Goal: Task Accomplishment & Management: Complete application form

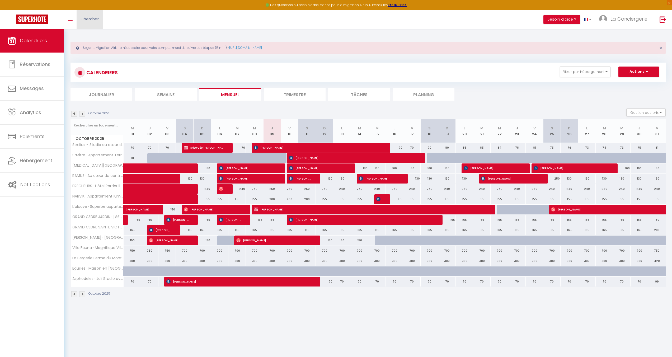
click at [87, 25] on link "Chercher" at bounding box center [90, 19] width 26 height 18
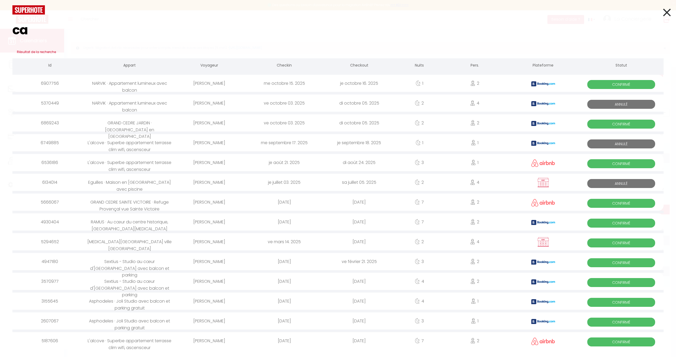
type input "c"
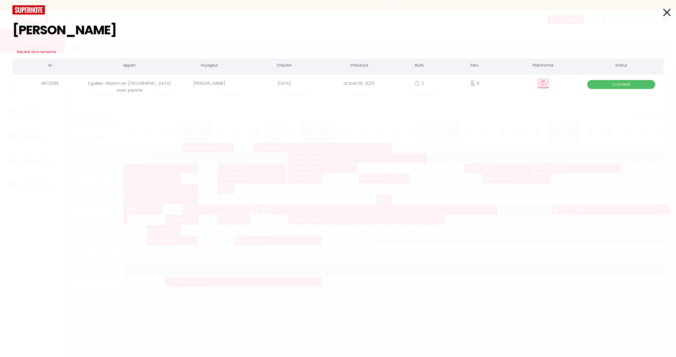
type input "colin"
click at [88, 92] on div "colin Résultat de la recherche Id Appart Voyageur Checkin Checkout Nuits Pers. …" at bounding box center [338, 178] width 676 height 357
click at [137, 85] on div "Eguilles · Maison en [GEOGRAPHIC_DATA] avec piscine" at bounding box center [129, 83] width 85 height 17
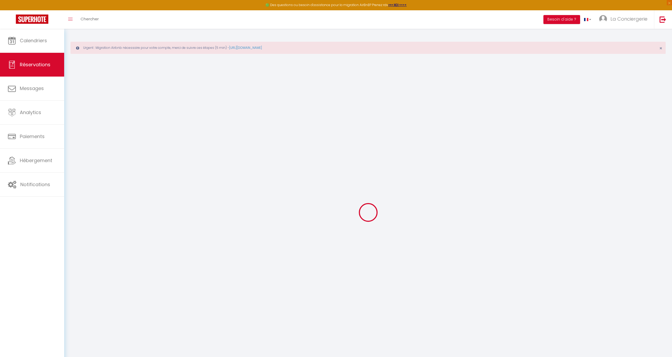
type input "Marcoline"
type input "Hernando"
type input "hernando.marcoline@gmail.com"
type input "0613727908"
select select
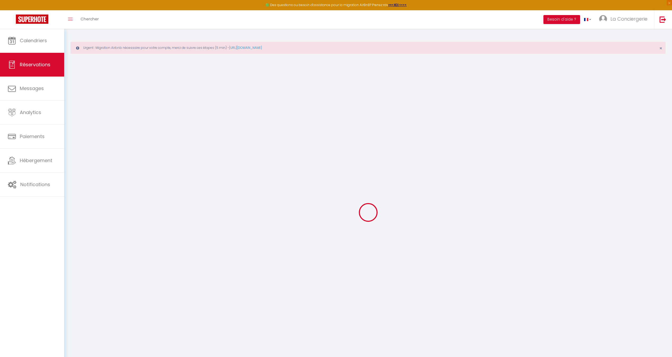
select select "24583"
select select "1"
type input "Ven 04 Avril 2025"
select select
type input "Dim 06 Avril 2025"
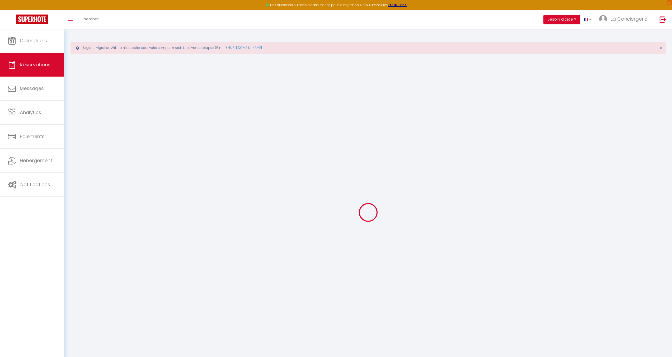
select select
type input "8"
select select "12"
select select
type input "950"
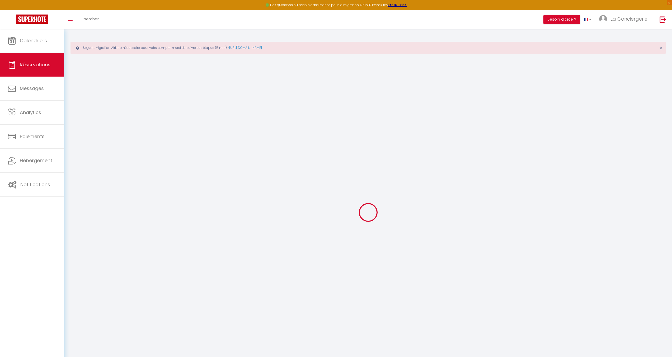
checkbox input "false"
type input "0"
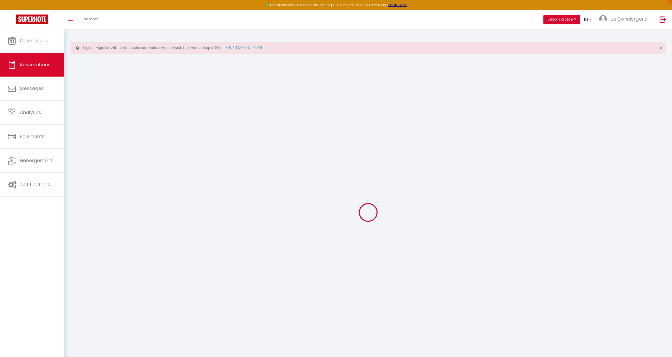
select select
select select "14"
checkbox input "false"
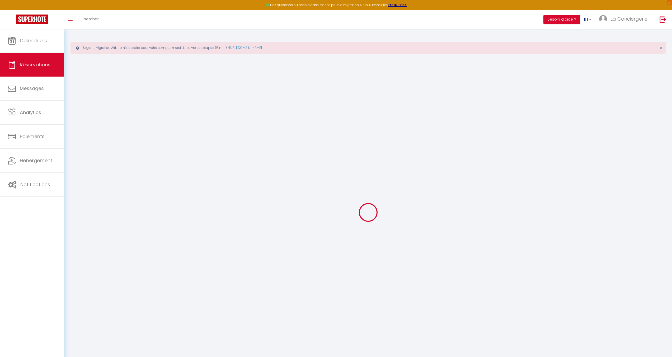
select select
checkbox input "false"
select select
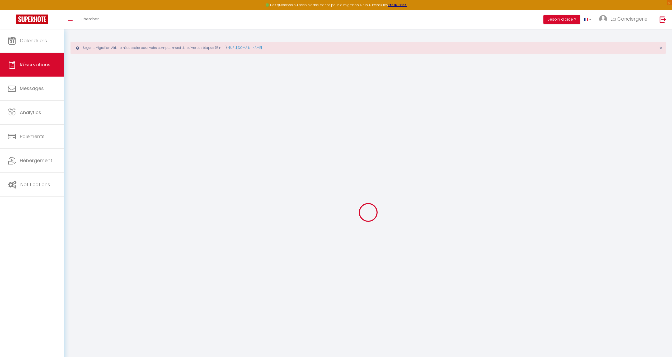
select select
checkbox input "false"
select select
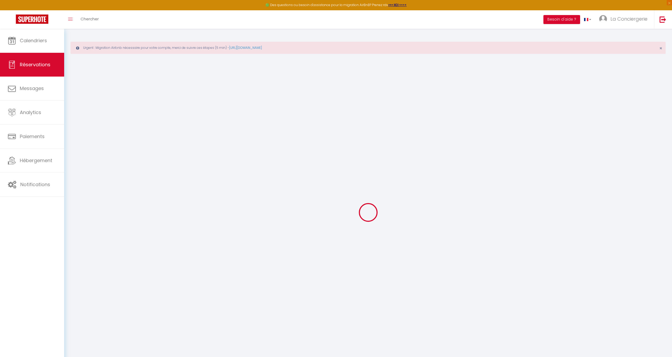
select select
checkbox input "false"
select select
checkbox input "false"
select select "14:00"
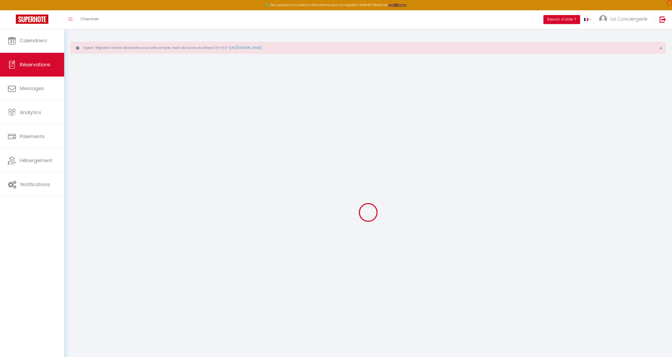
select select "11:00"
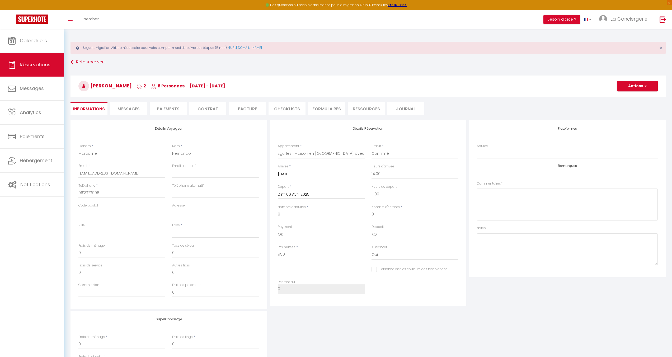
click at [250, 109] on li "Facture" at bounding box center [247, 108] width 37 height 13
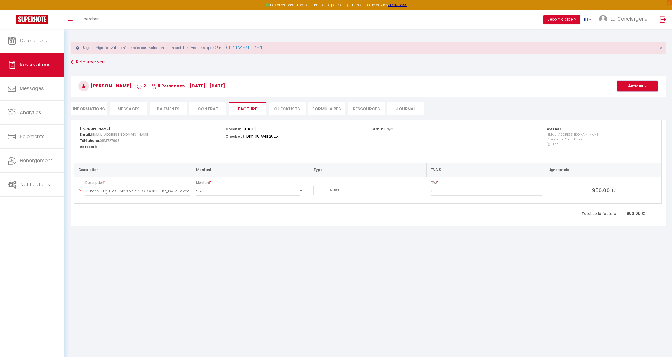
drag, startPoint x: 636, startPoint y: 85, endPoint x: 635, endPoint y: 88, distance: 3.5
click at [636, 84] on button "Actions" at bounding box center [637, 86] width 41 height 11
click at [628, 102] on link "Aperçu et éditer" at bounding box center [633, 104] width 44 height 7
click at [631, 85] on button "Actions" at bounding box center [637, 86] width 41 height 11
click at [630, 112] on link "Envoyer la facture" at bounding box center [633, 111] width 44 height 7
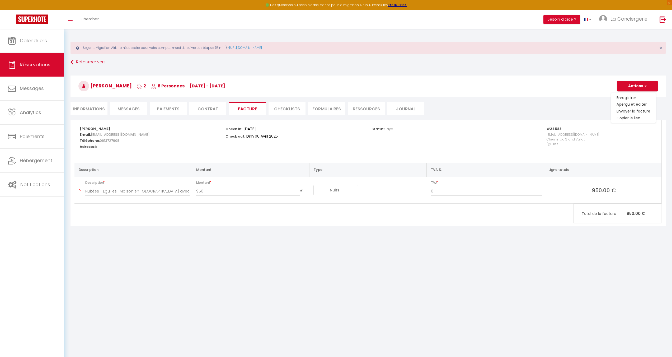
type input "hernando.marcoline@gmail.com"
select select "fr"
type input "Votre facture 4972099 - Eguilles · Maison en Provence avec piscine"
type textarea "Bonjour, Voici le lien pour télécharger votre facture : https://superhote.com/a…"
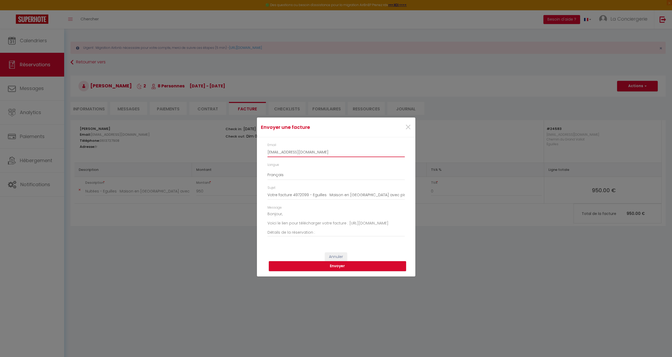
drag, startPoint x: 289, startPoint y: 154, endPoint x: 339, endPoint y: 155, distance: 50.4
click at [342, 151] on input "hernando.marcoline@gmail.com" at bounding box center [335, 153] width 137 height 10
click at [407, 128] on span "×" at bounding box center [408, 127] width 7 height 16
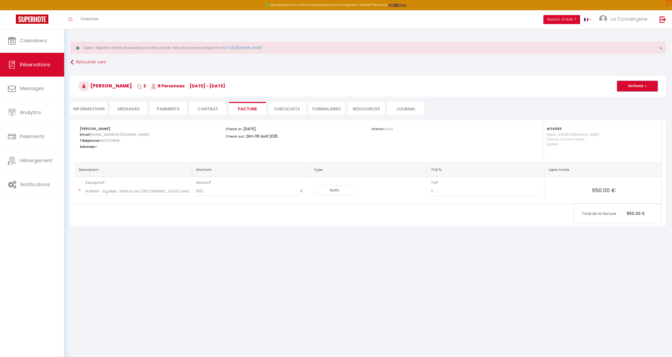
click at [650, 86] on button "Actions" at bounding box center [637, 86] width 41 height 11
click at [632, 105] on link "Aperçu et éditer" at bounding box center [633, 104] width 44 height 7
click at [628, 88] on button "Actions" at bounding box center [637, 86] width 41 height 11
click at [630, 112] on link "Envoyer la facture" at bounding box center [633, 111] width 44 height 7
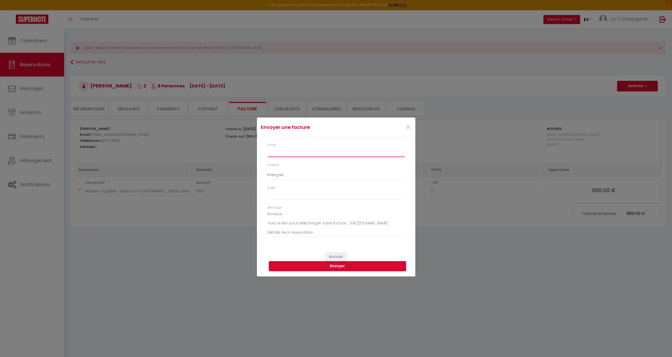
click at [290, 150] on input "Email" at bounding box center [335, 153] width 137 height 10
click at [413, 127] on div "×" at bounding box center [388, 127] width 53 height 12
click at [408, 126] on span "×" at bounding box center [408, 127] width 7 height 16
